Goal: Information Seeking & Learning: Learn about a topic

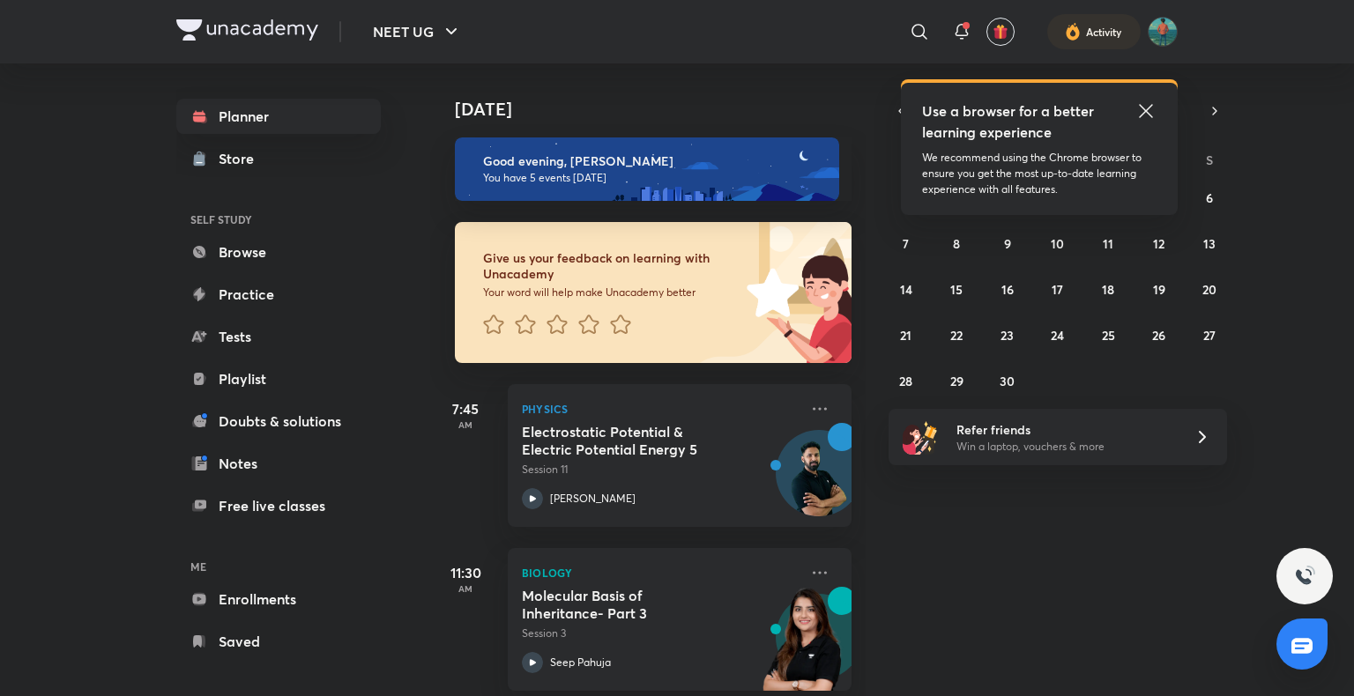
click at [1146, 111] on icon at bounding box center [1145, 110] width 13 height 13
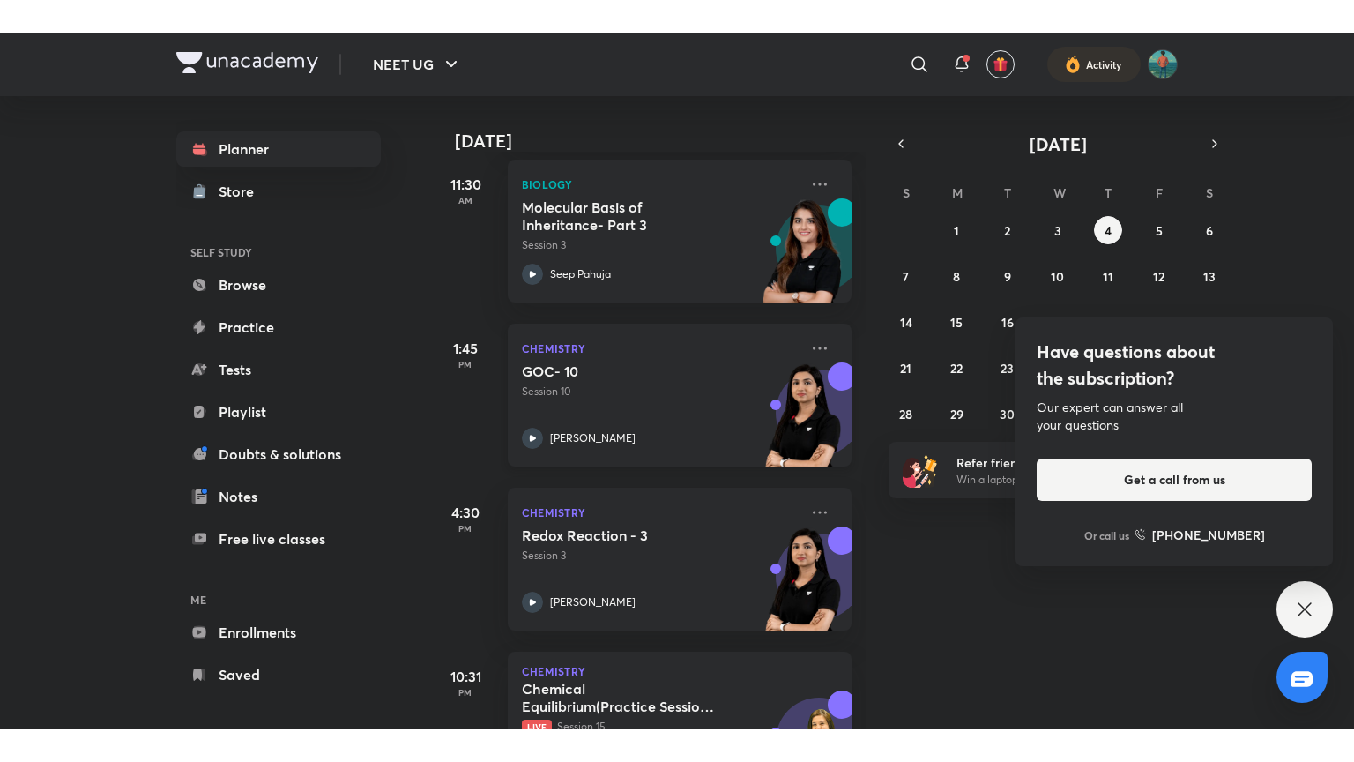
scroll to position [514, 0]
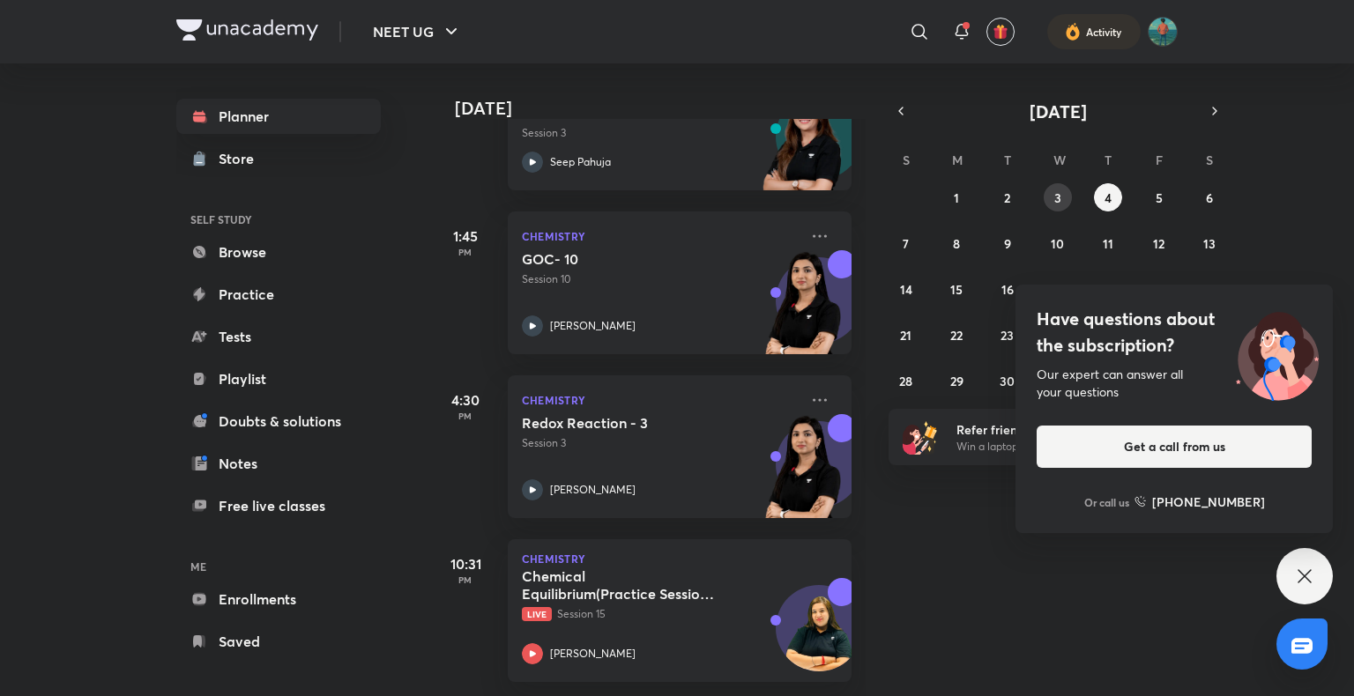
click at [1047, 199] on button "3" at bounding box center [1058, 197] width 28 height 28
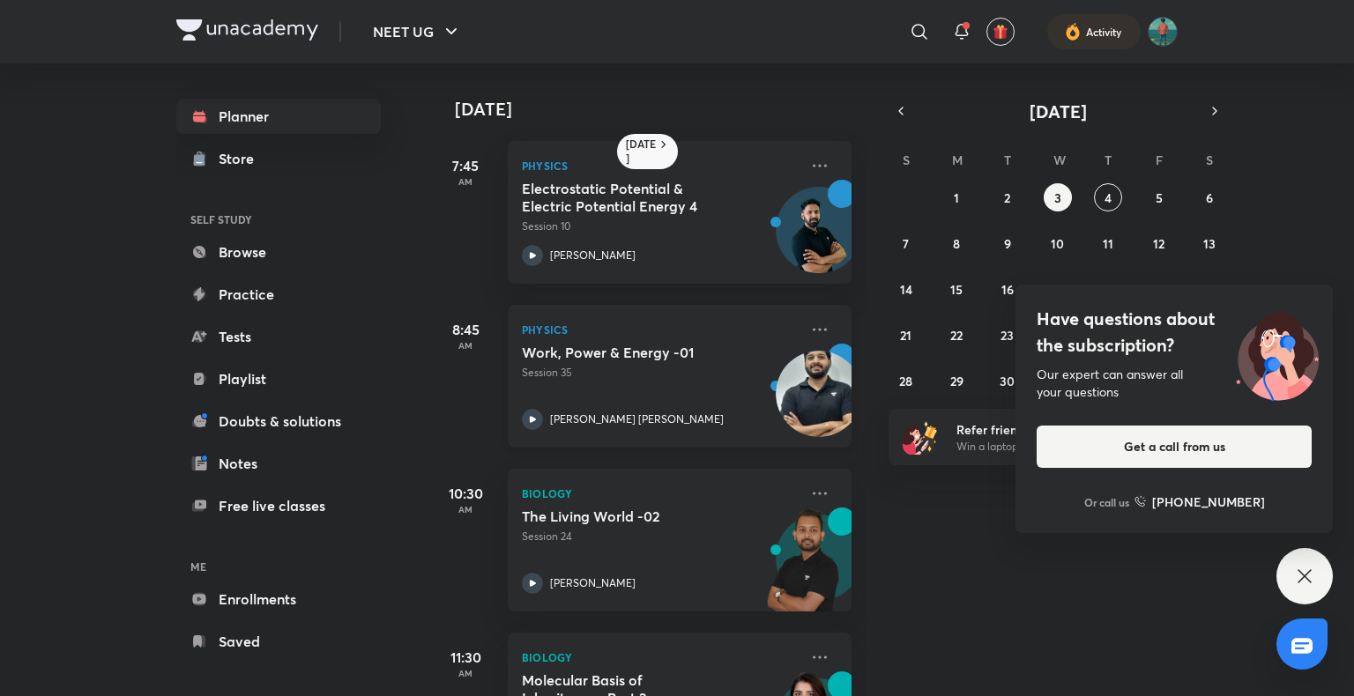
click at [533, 414] on icon at bounding box center [532, 419] width 21 height 21
